Goal: Manage account settings

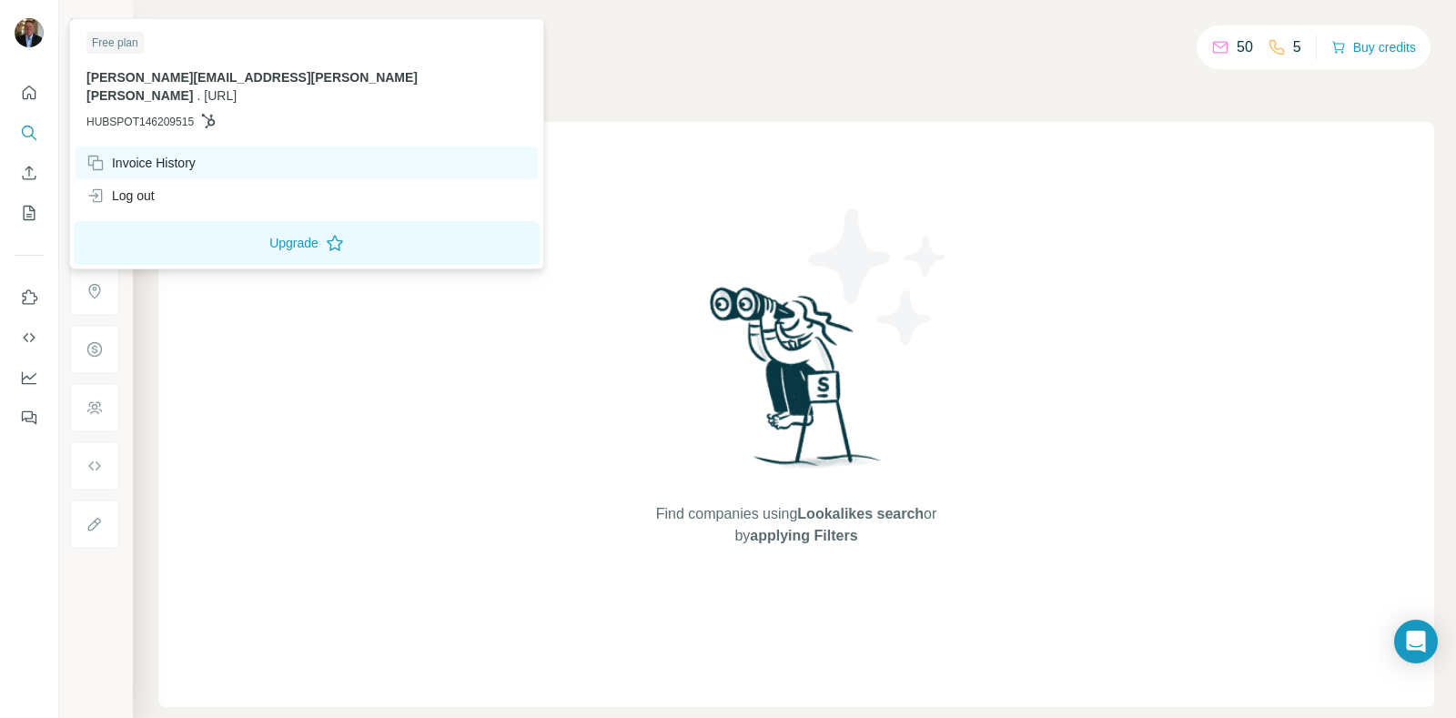
click at [126, 154] on div "Invoice History" at bounding box center [140, 163] width 109 height 18
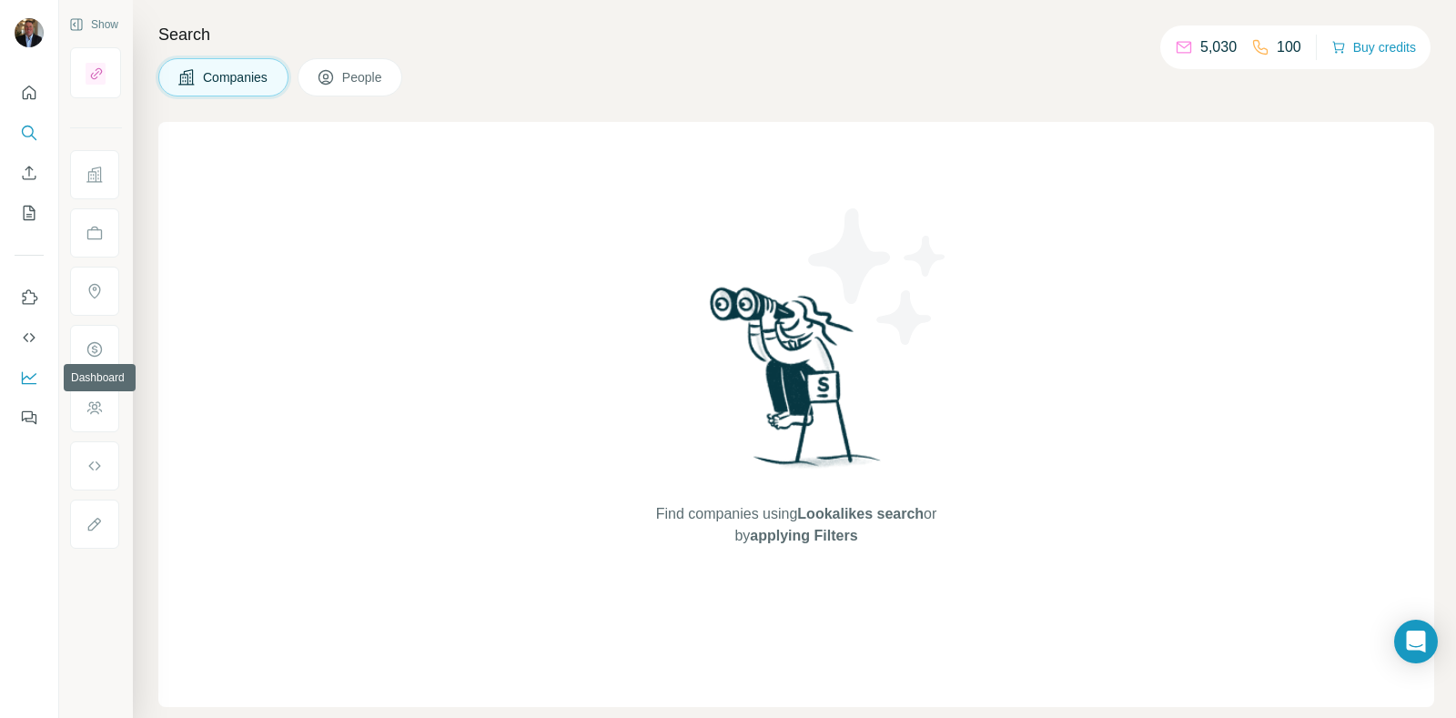
click at [22, 380] on icon "Dashboard" at bounding box center [29, 378] width 15 height 13
